Goal: Task Accomplishment & Management: Complete application form

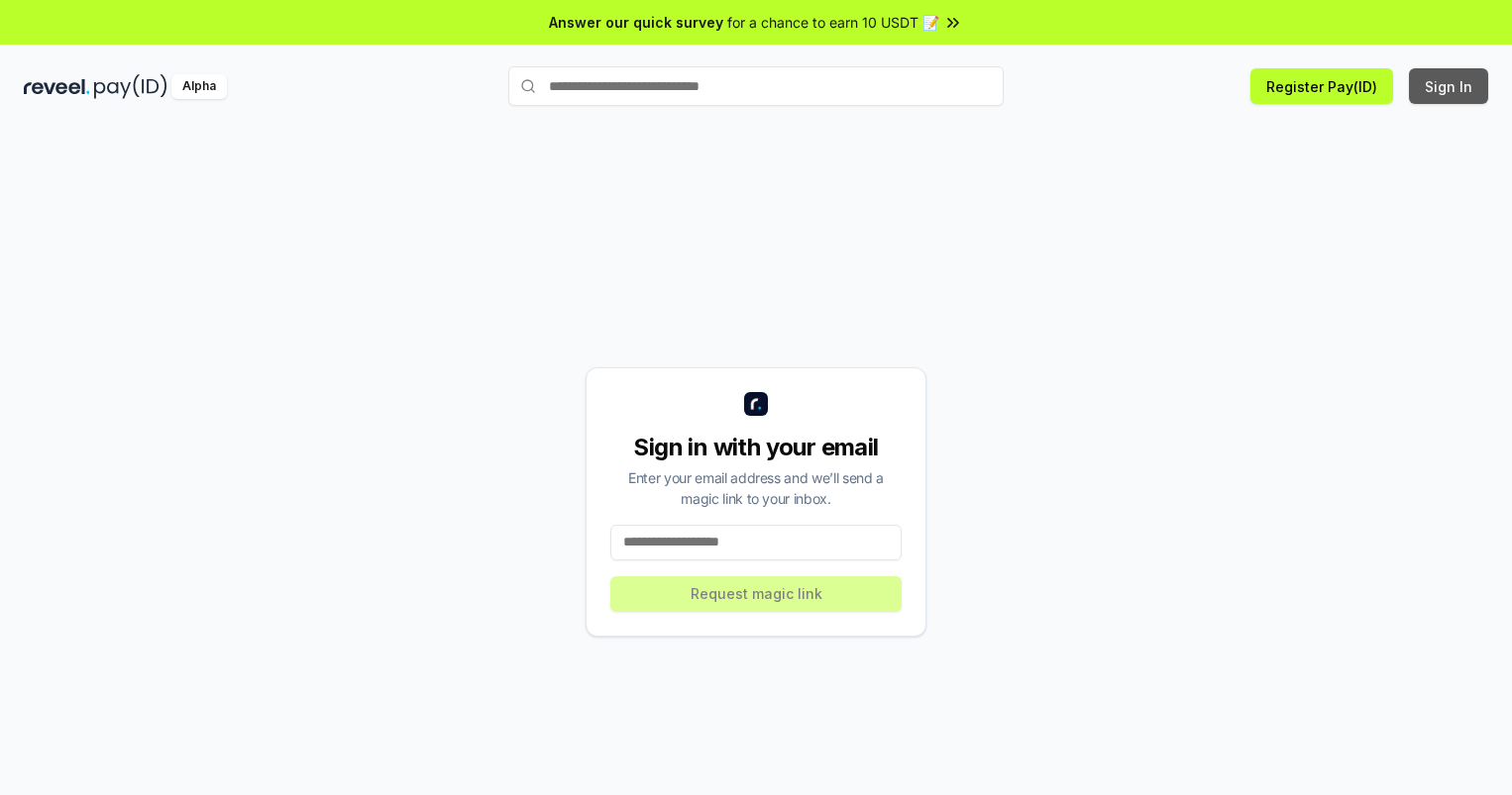
click at [1449, 86] on button "Sign In" at bounding box center [1449, 86] width 80 height 36
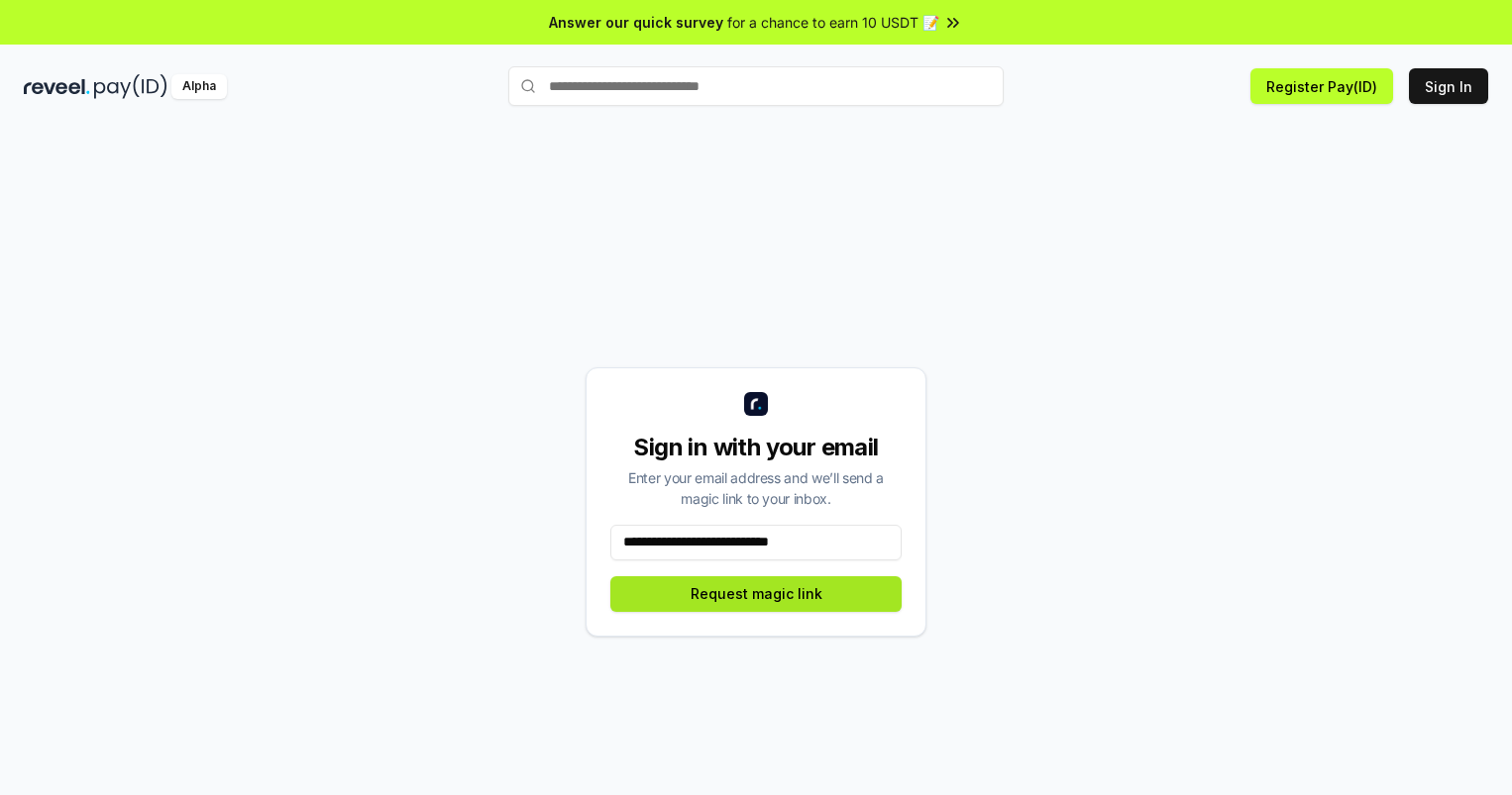
type input "**********"
click at [756, 593] on button "Request magic link" at bounding box center [756, 594] width 291 height 36
